Goal: Find specific page/section: Find specific page/section

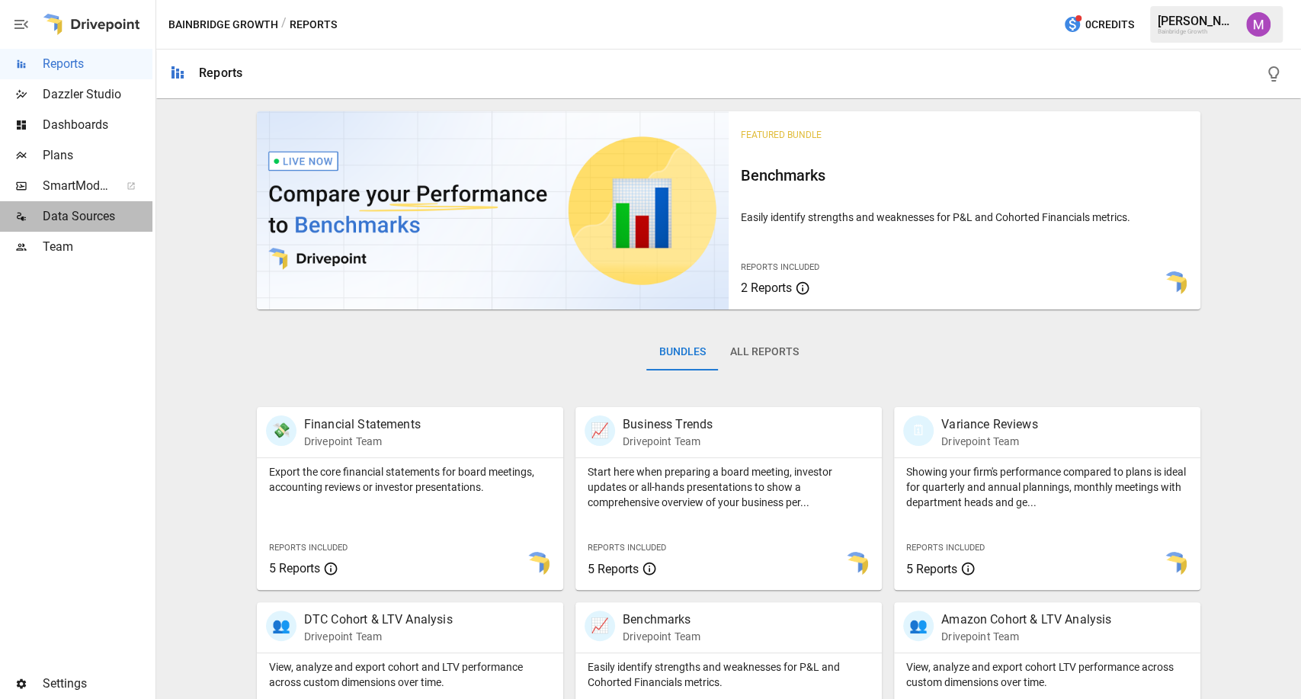
click at [90, 221] on span "Data Sources" at bounding box center [98, 216] width 110 height 18
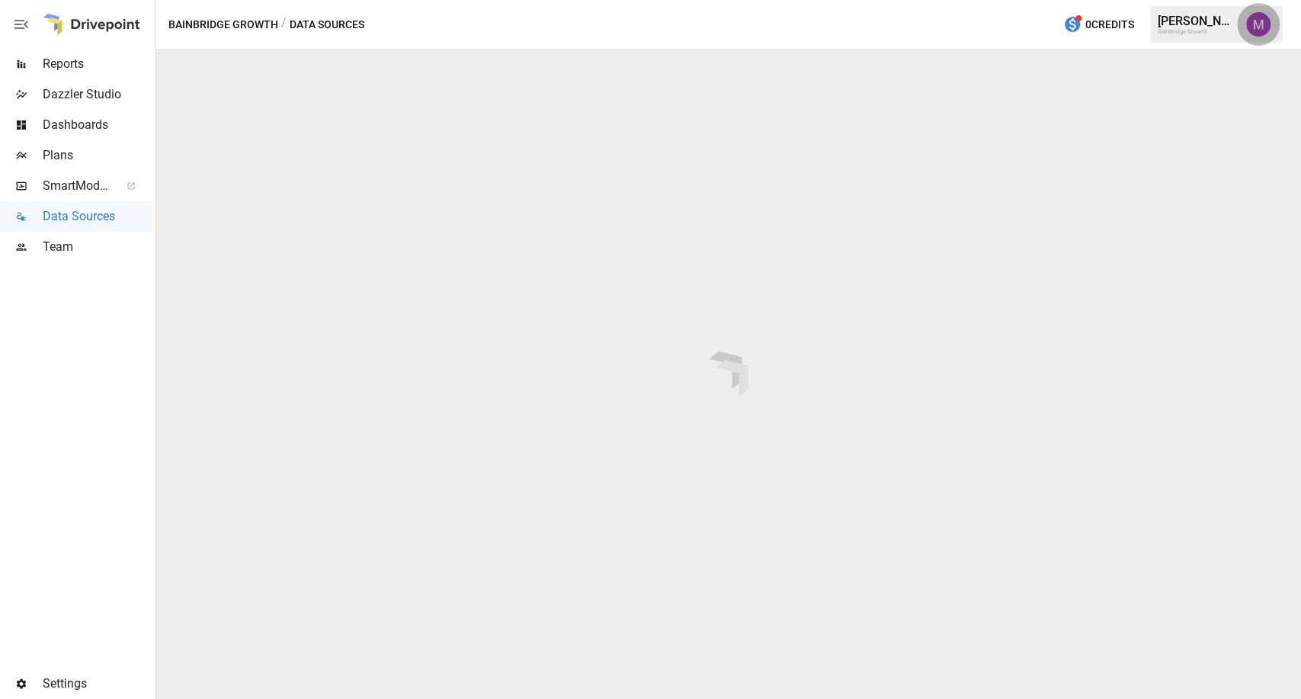
click at [1265, 14] on button "button" at bounding box center [1258, 24] width 43 height 43
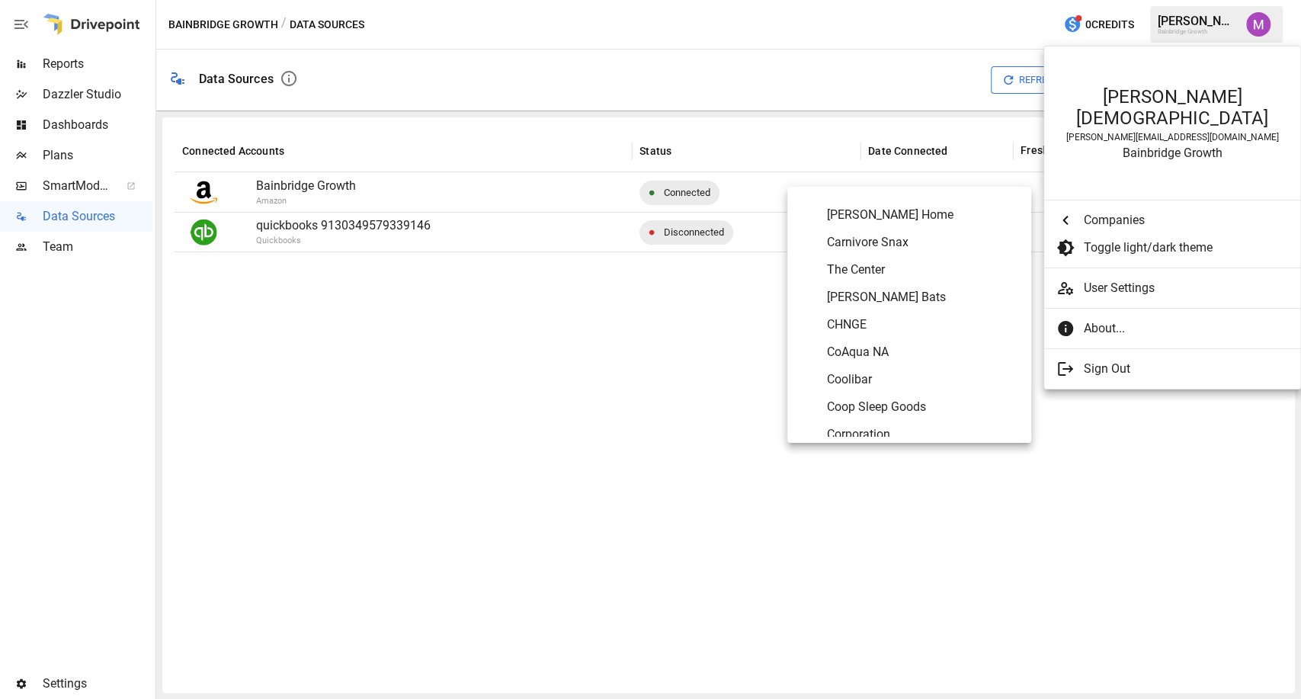
scroll to position [1394, 0]
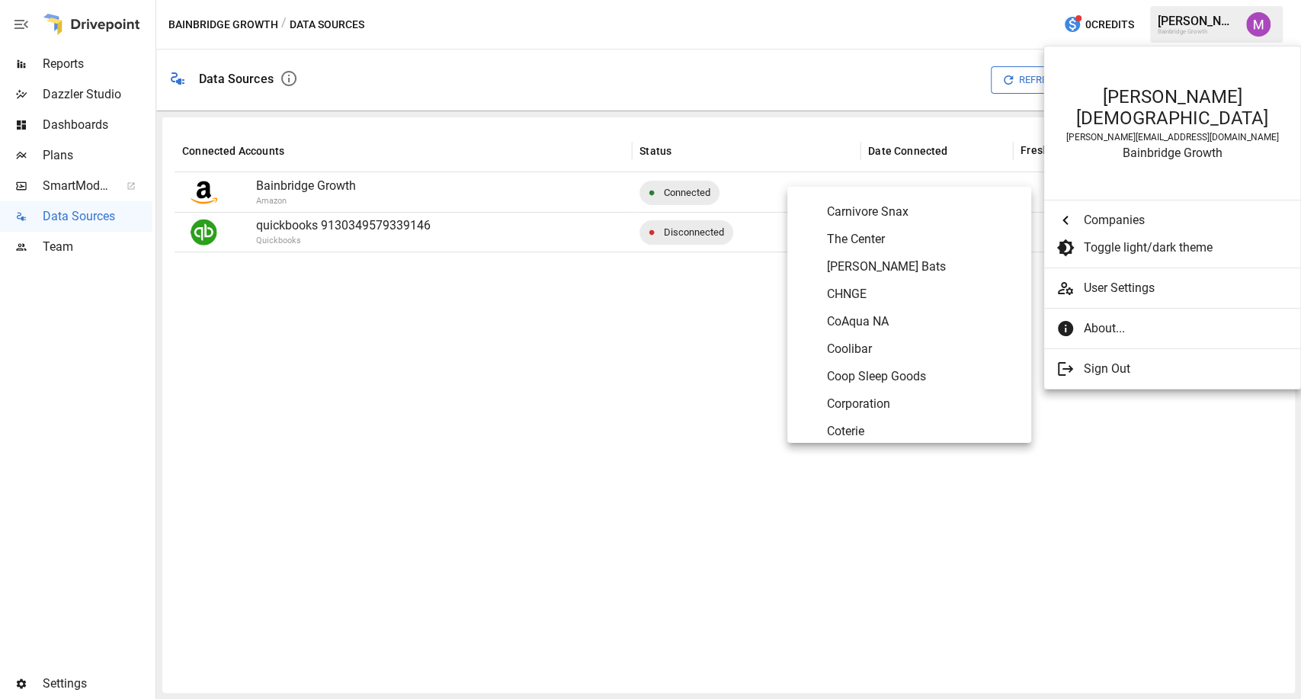
click at [914, 370] on span "Coop Sleep Goods" at bounding box center [923, 376] width 192 height 18
